Goal: Information Seeking & Learning: Learn about a topic

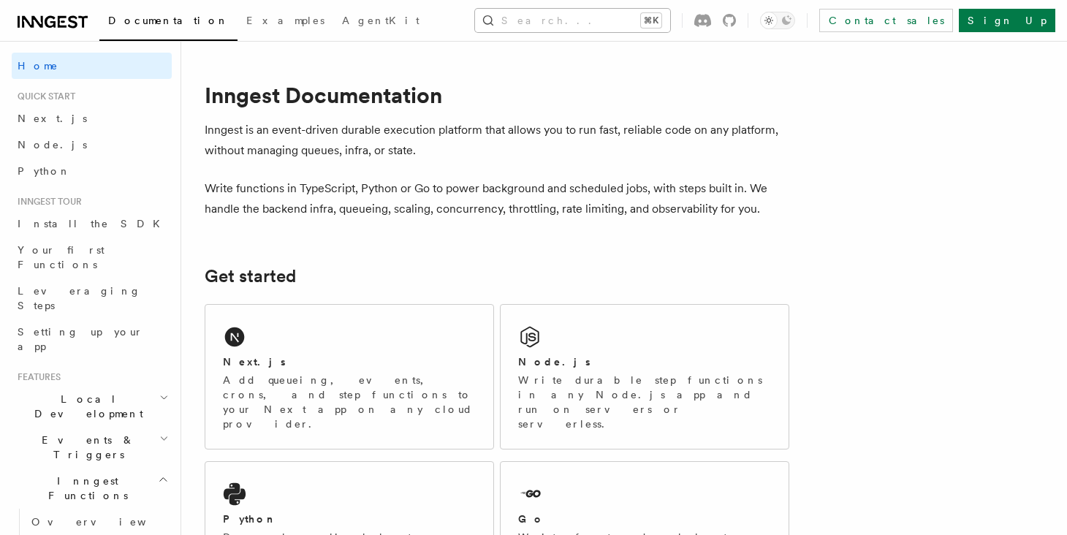
click at [520, 17] on button "Search... ⌘K" at bounding box center [572, 20] width 195 height 23
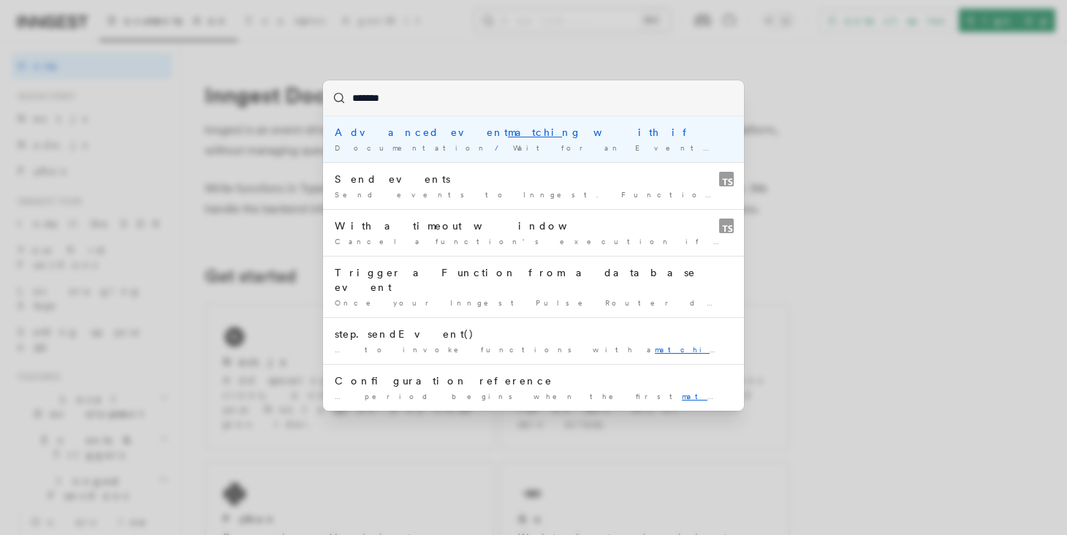
type input "********"
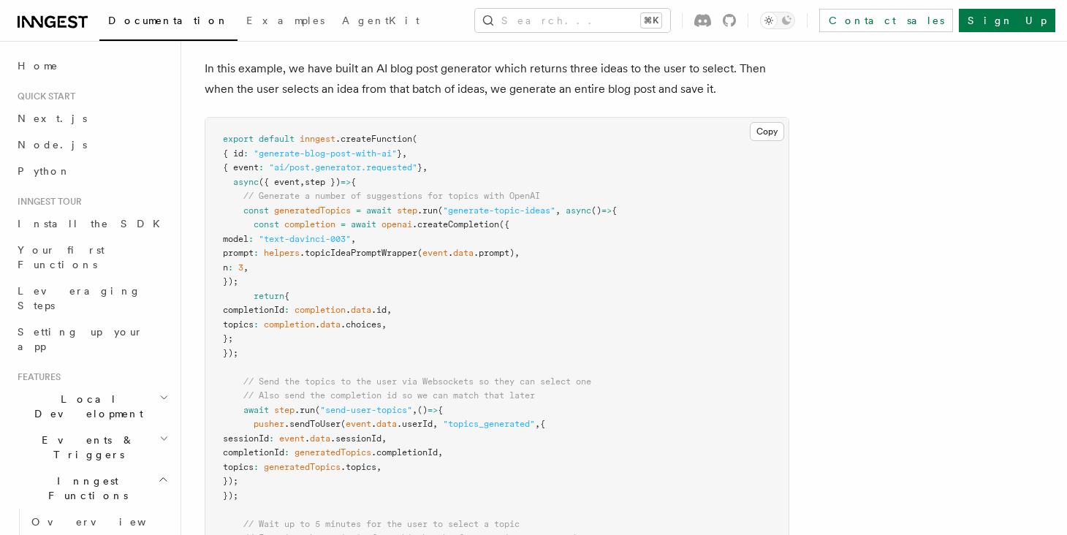
scroll to position [1417, 0]
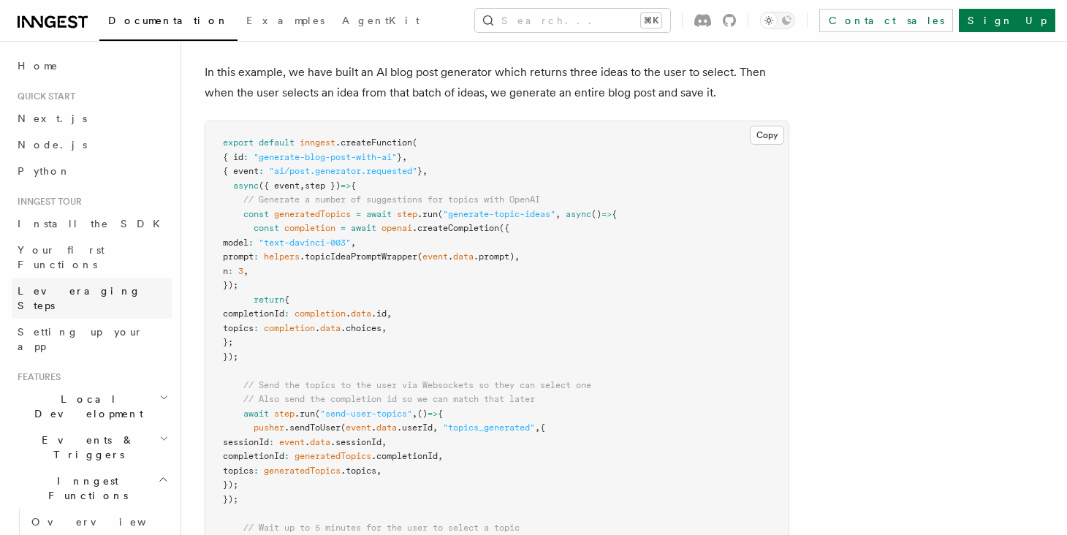
click at [48, 285] on span "Leveraging Steps" at bounding box center [80, 298] width 124 height 26
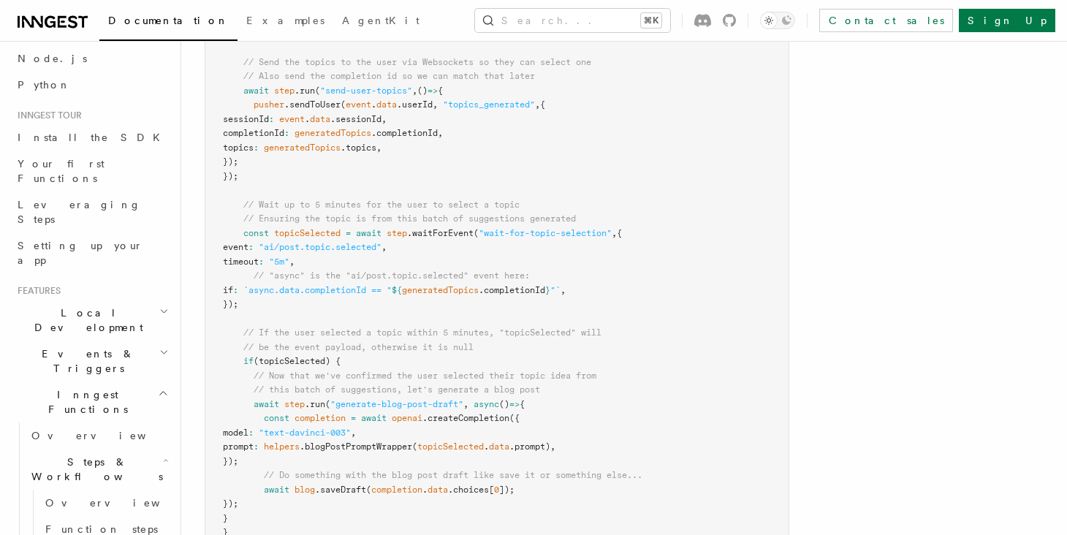
scroll to position [90, 0]
click at [79, 343] on span "Events & Triggers" at bounding box center [86, 357] width 148 height 29
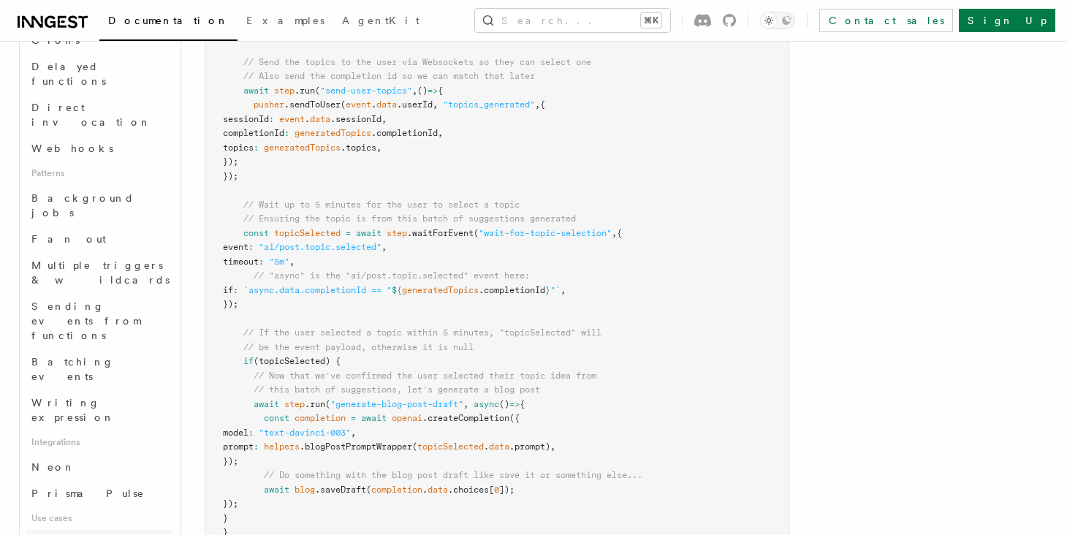
scroll to position [580, 0]
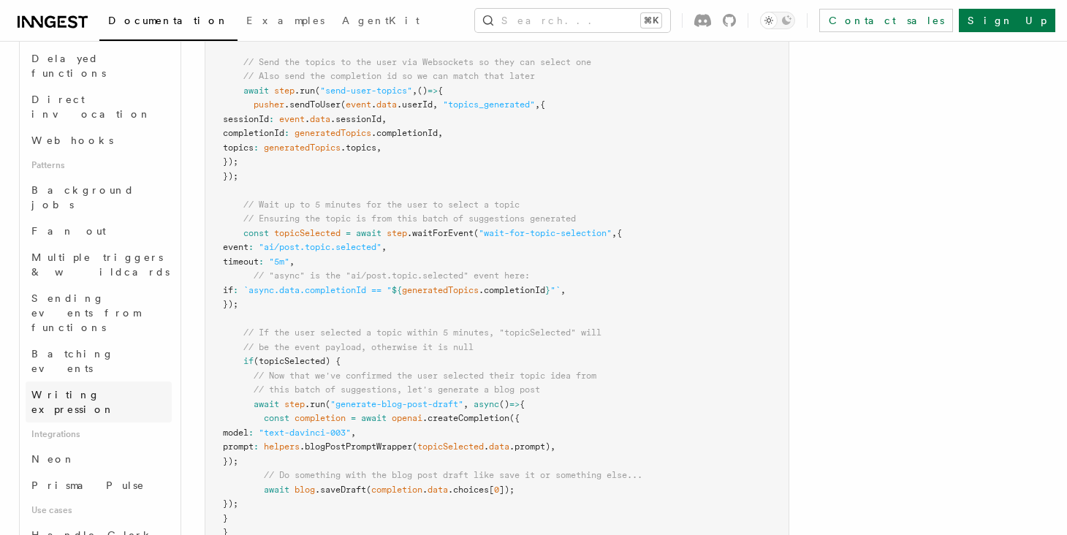
click at [79, 389] on span "Writing expression" at bounding box center [72, 402] width 83 height 26
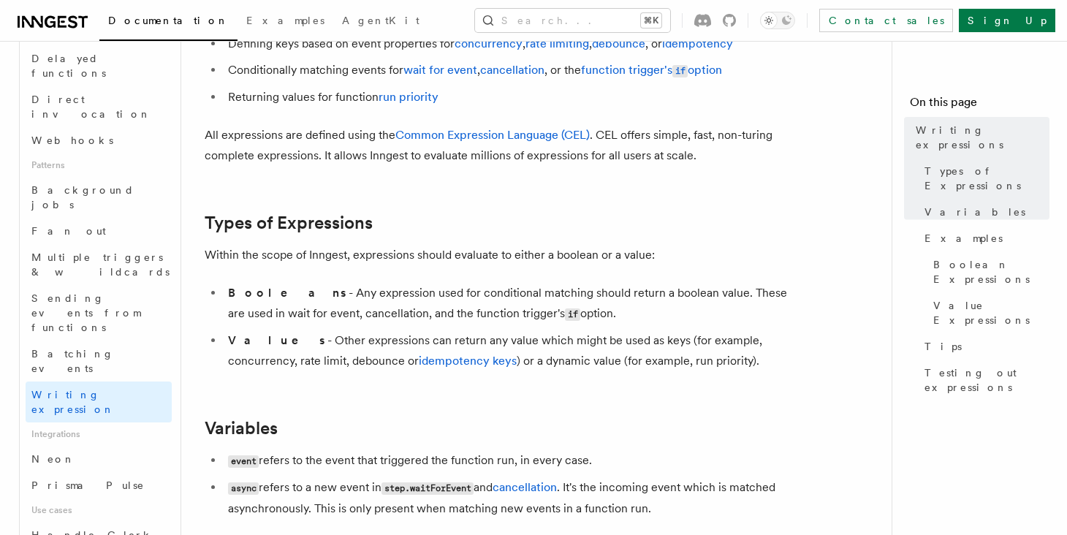
scroll to position [98, 0]
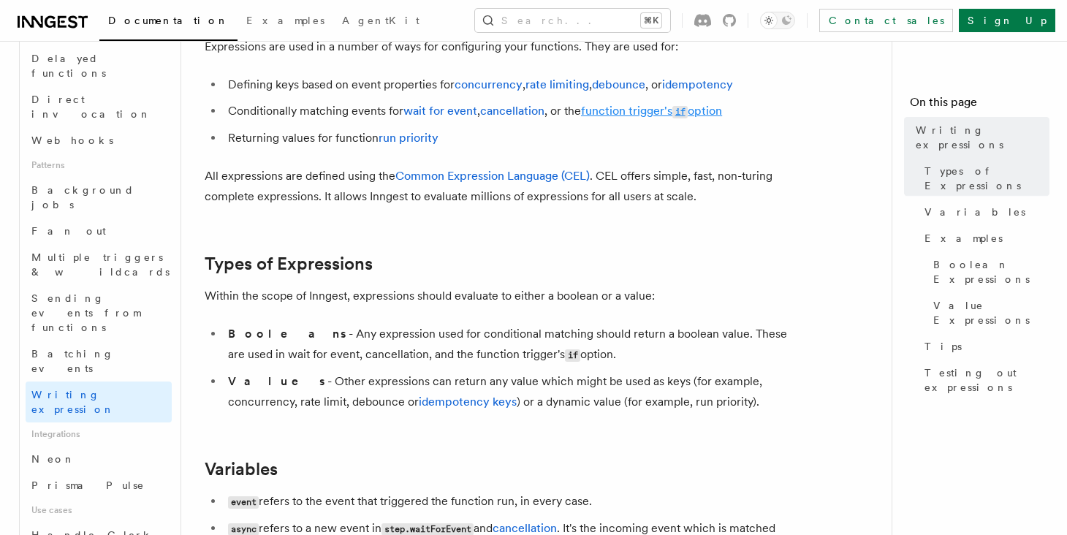
click at [650, 117] on link "function trigger's if option" at bounding box center [651, 111] width 141 height 14
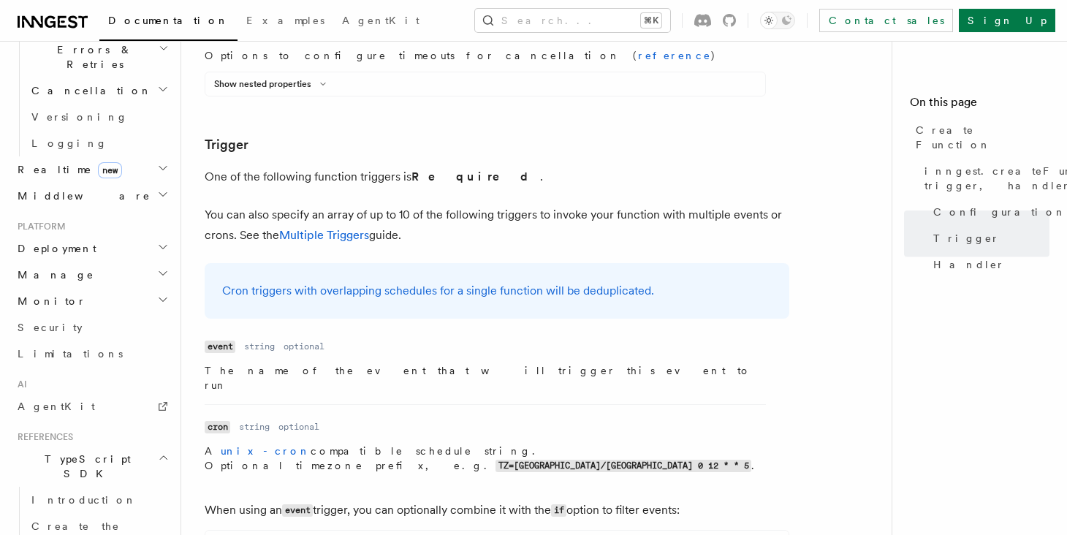
scroll to position [1969, 0]
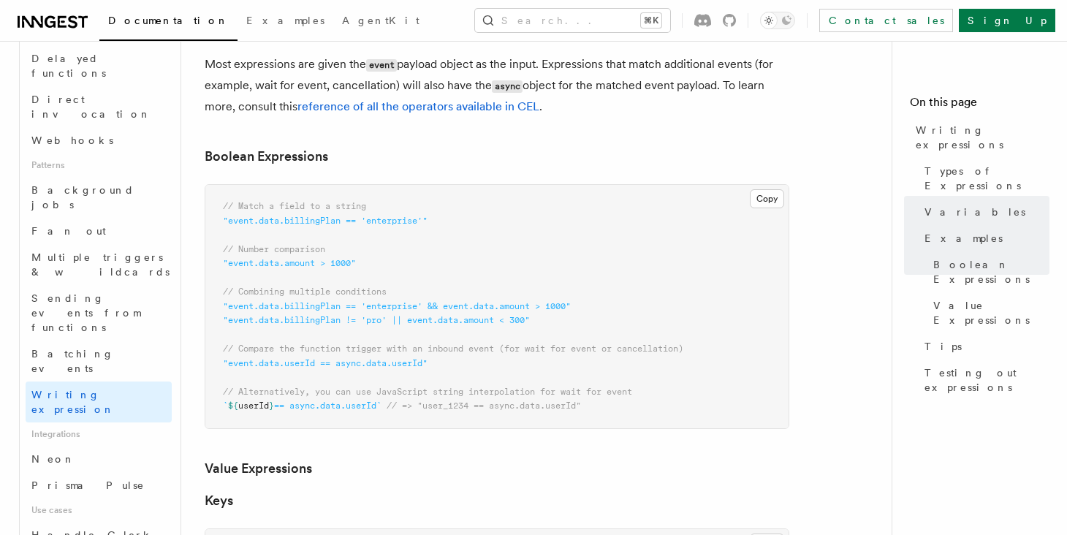
scroll to position [701, 0]
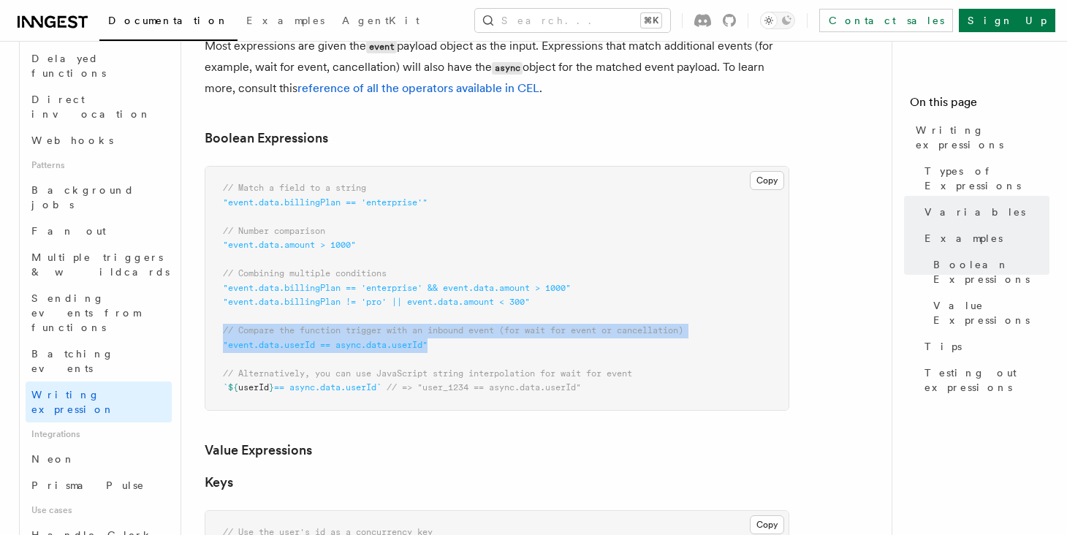
drag, startPoint x: 414, startPoint y: 346, endPoint x: 196, endPoint y: 335, distance: 218.9
click at [196, 335] on div "Features Events & Triggers Writing expressions Expressions are used in a number…" at bounding box center [565, 451] width 769 height 2304
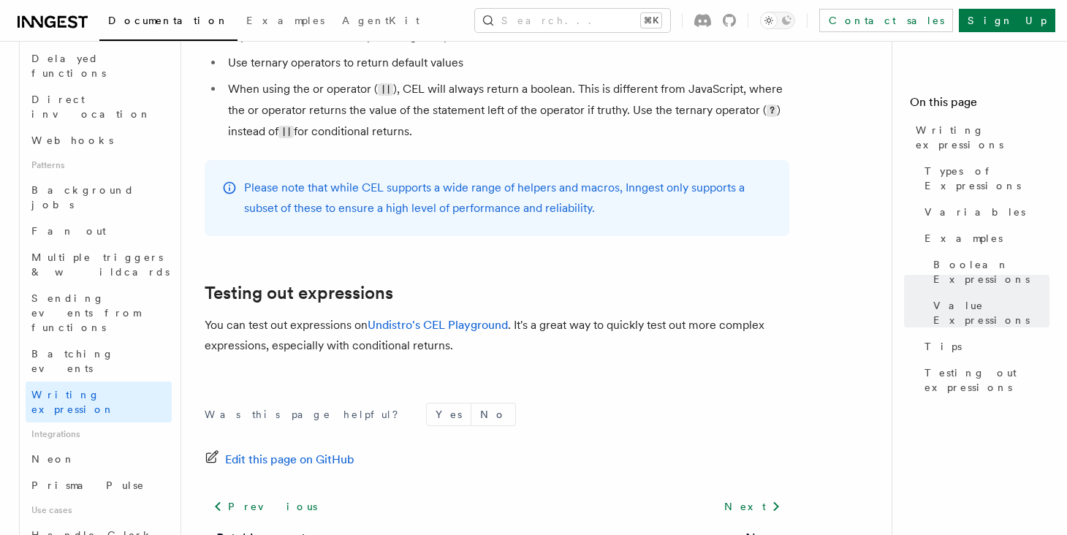
scroll to position [1773, 0]
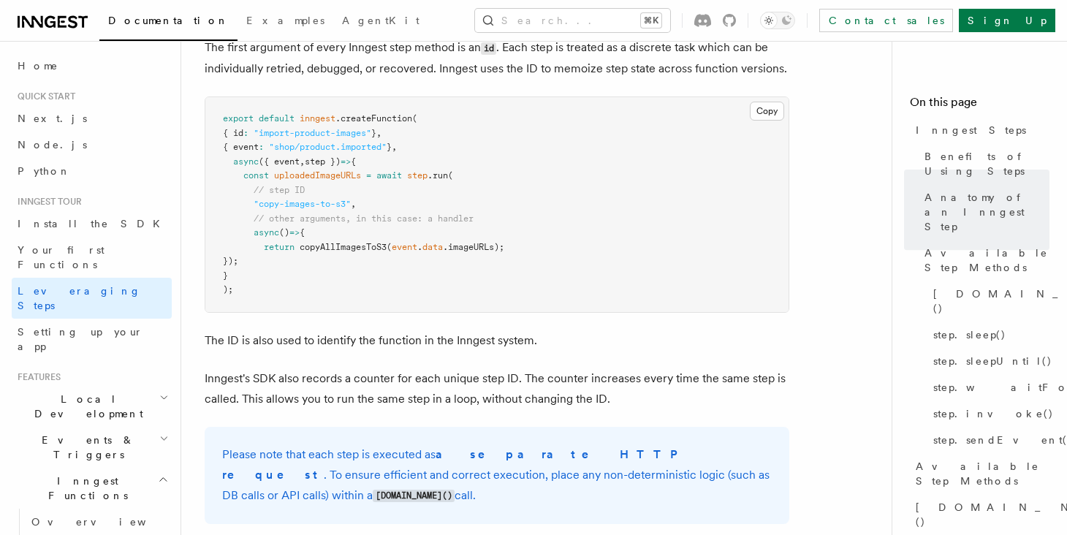
scroll to position [609, 0]
